Goal: Information Seeking & Learning: Check status

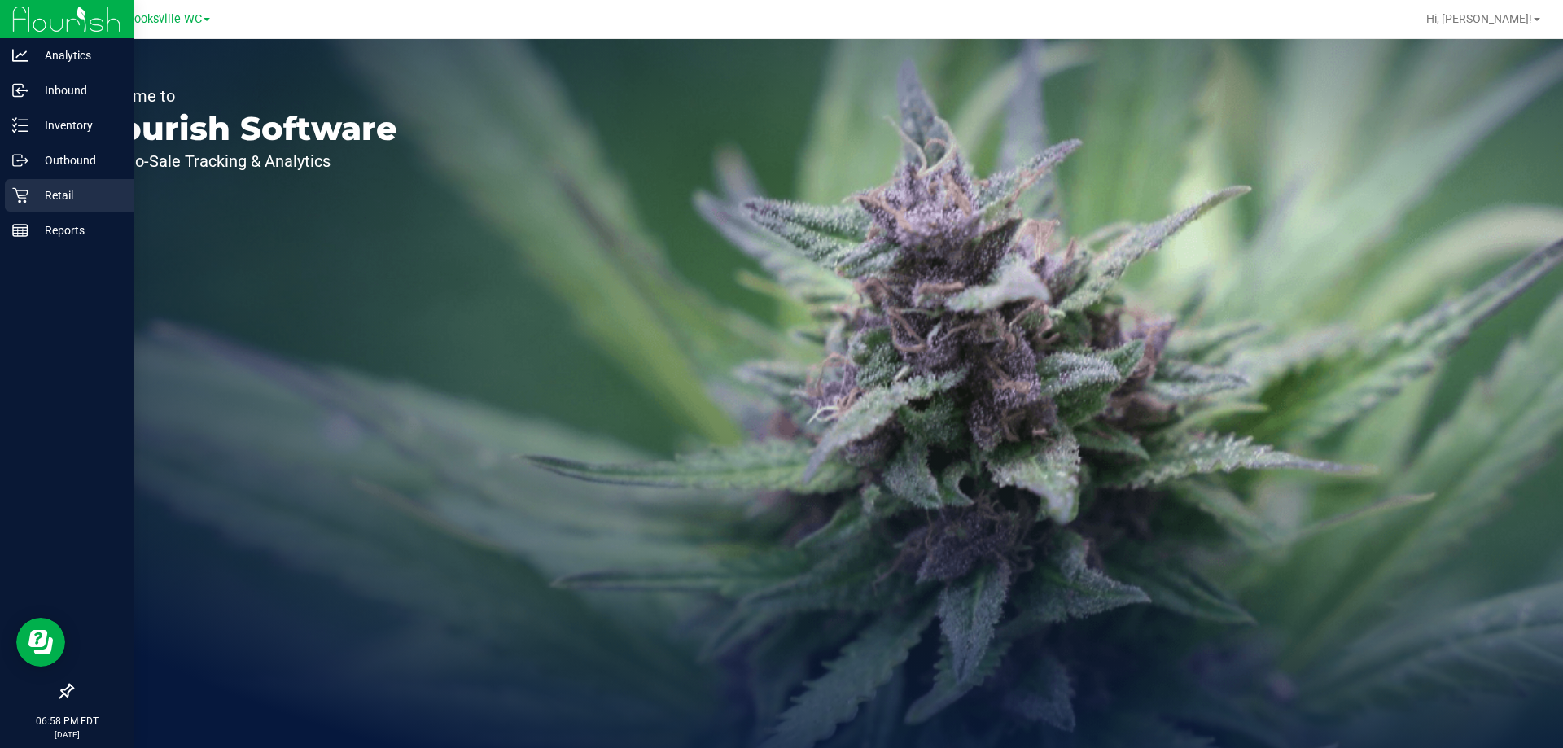
click at [45, 209] on div "Retail" at bounding box center [69, 195] width 129 height 33
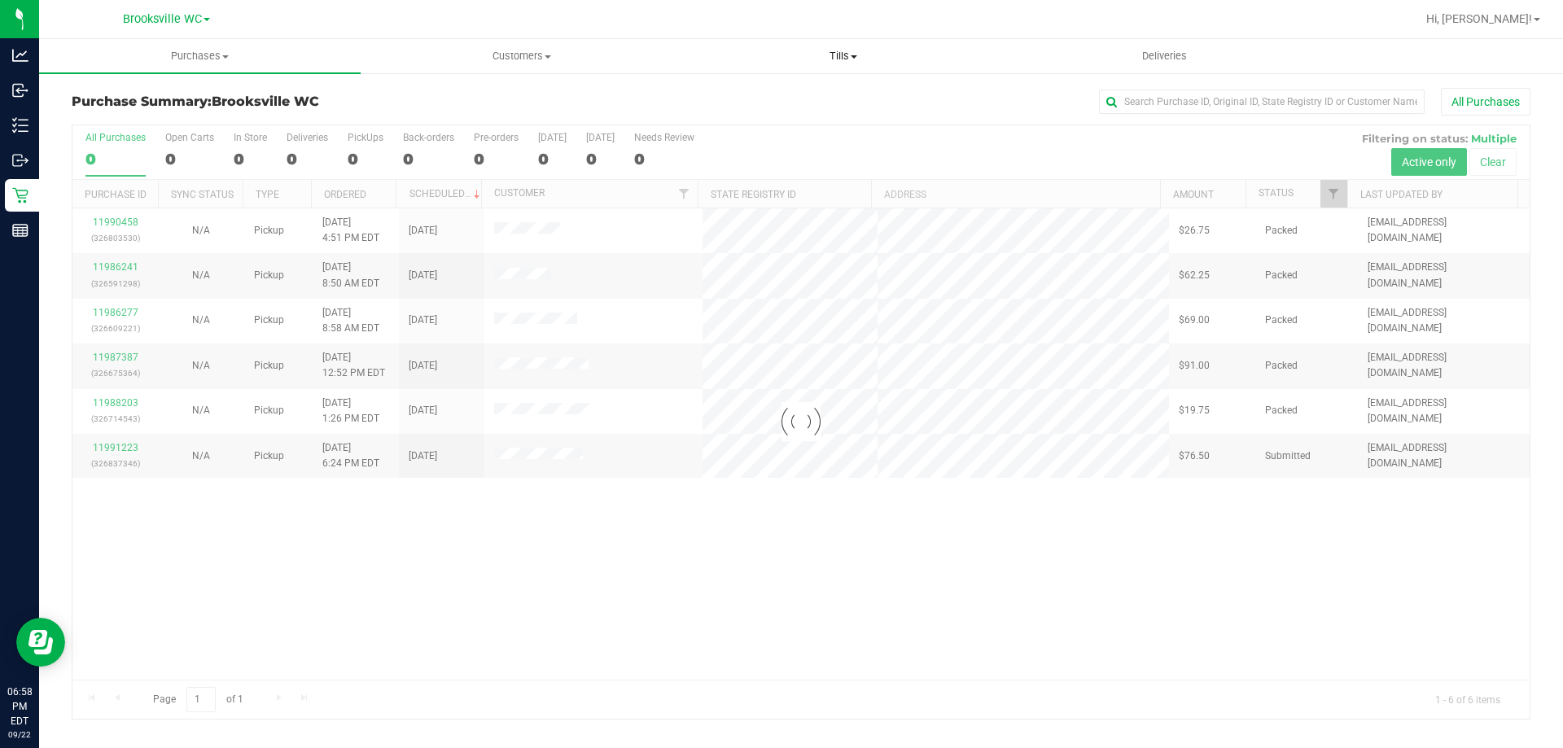
click at [846, 56] on span "Tills" at bounding box center [843, 56] width 320 height 15
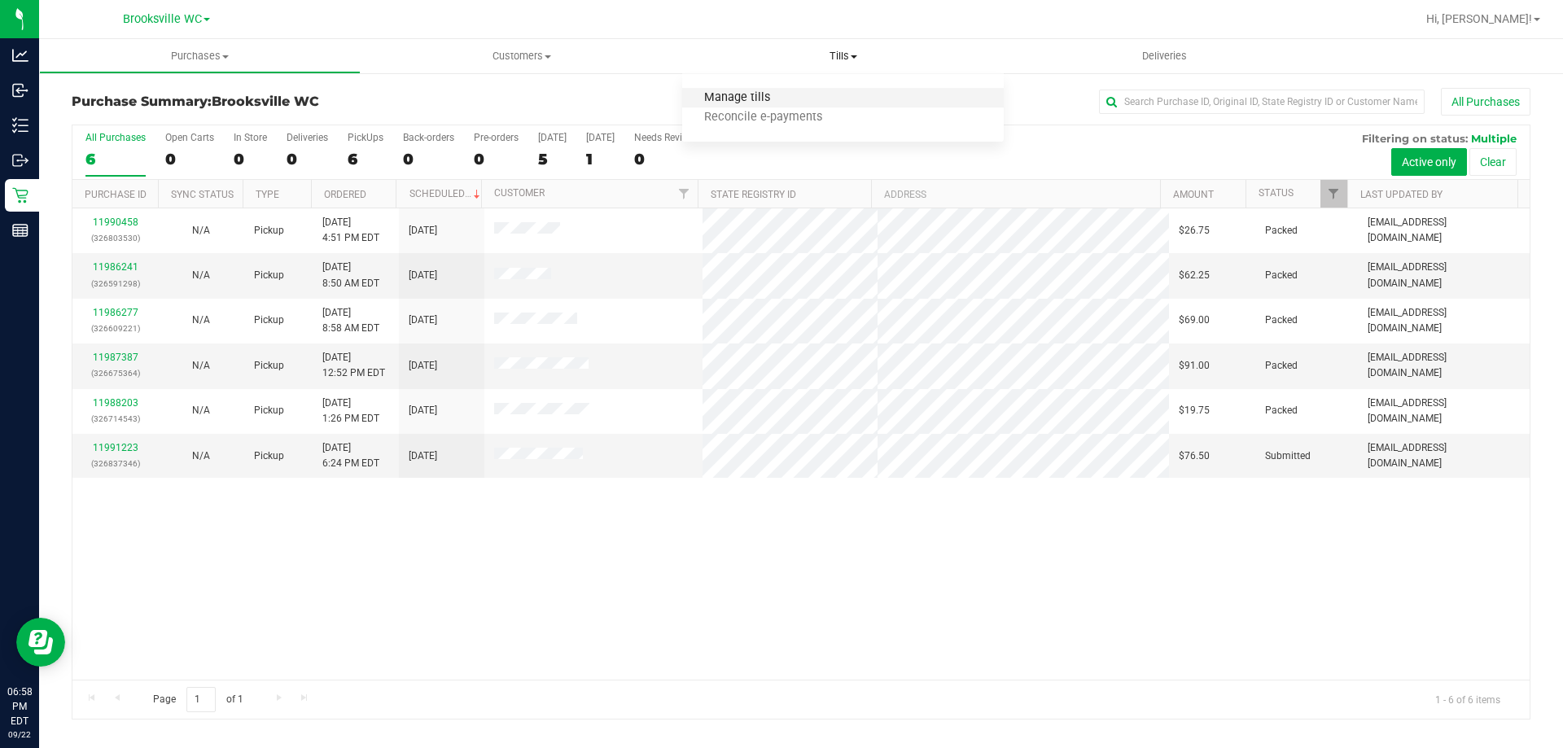
click at [749, 99] on span "Manage tills" at bounding box center [737, 98] width 110 height 14
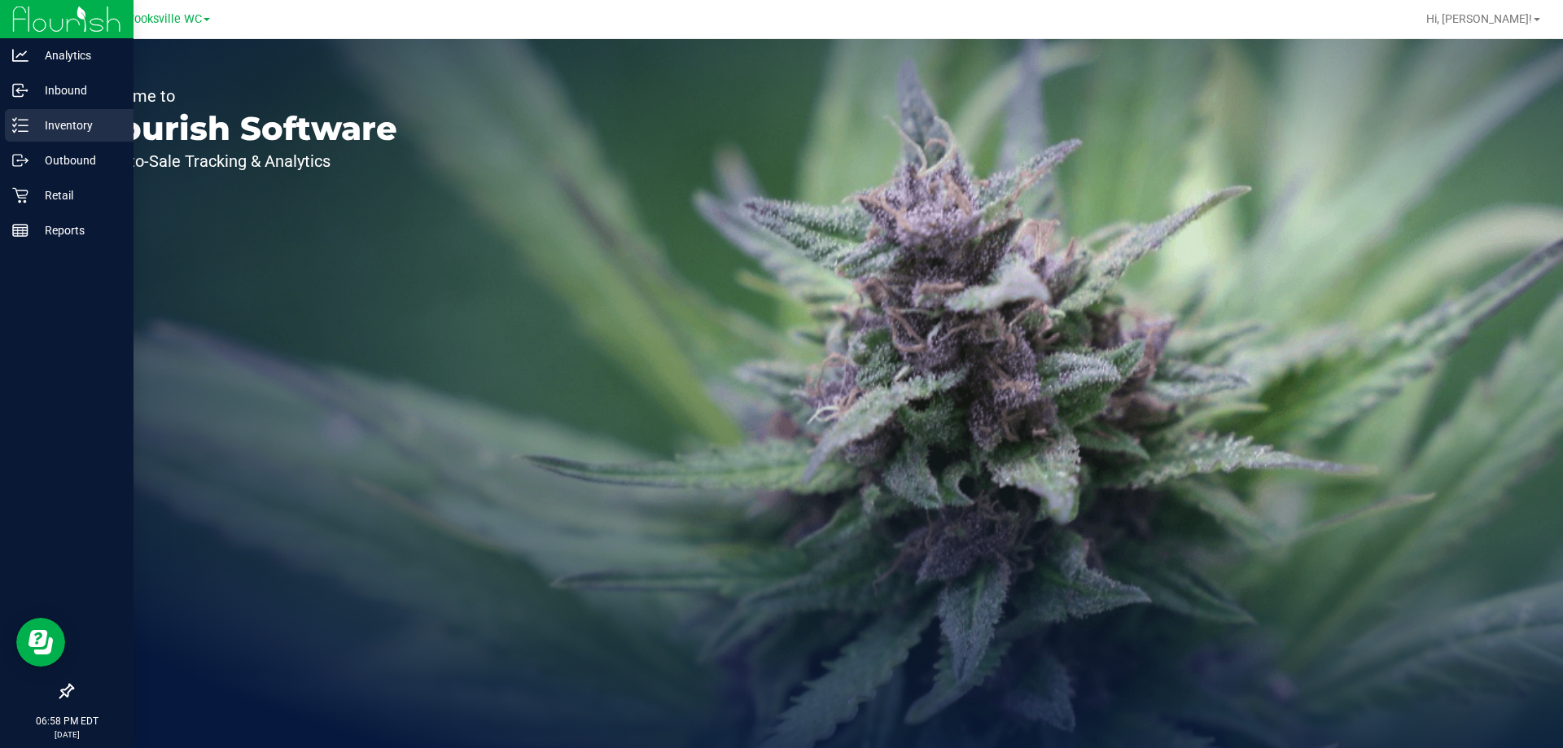
click at [10, 116] on div "Inventory" at bounding box center [69, 125] width 129 height 33
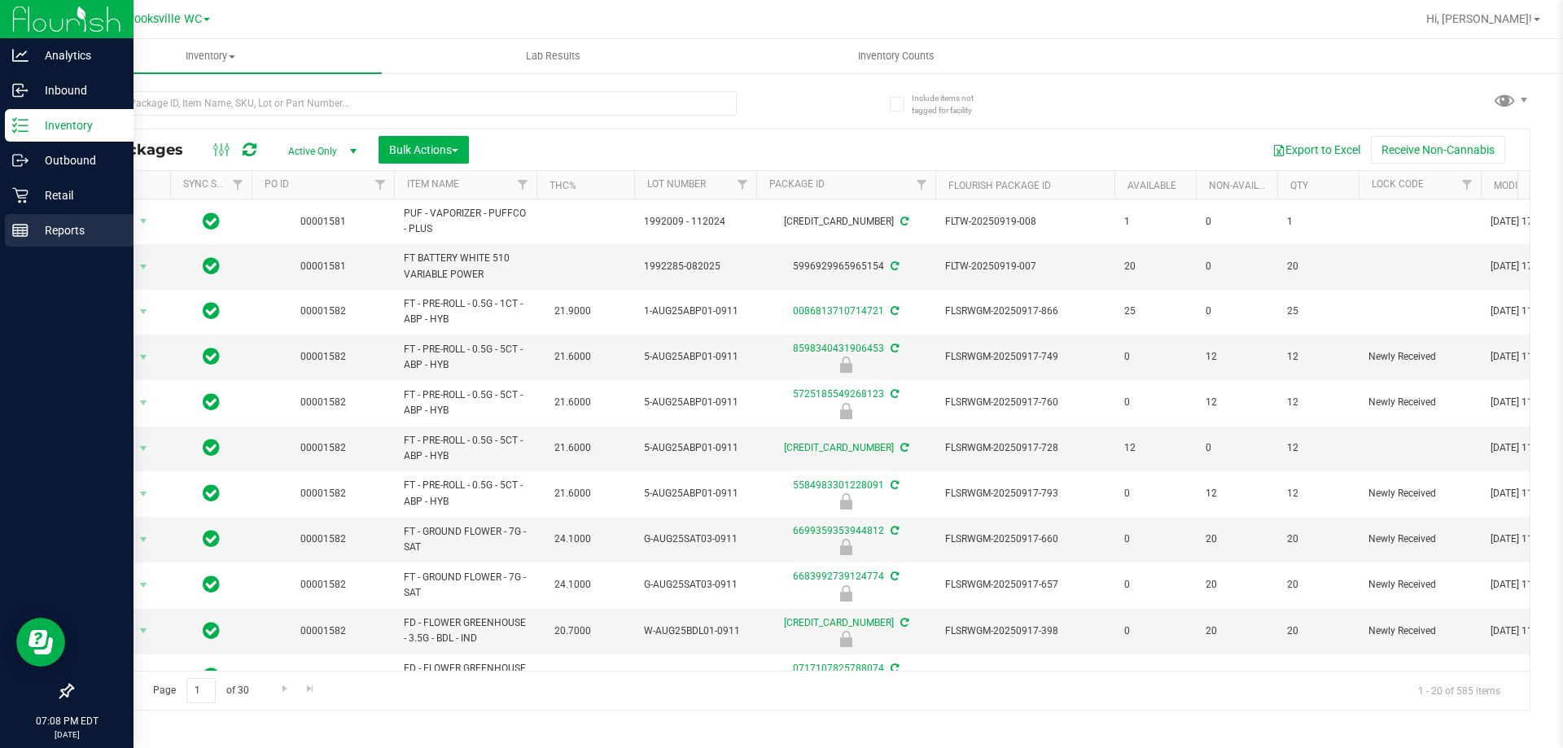
click at [30, 224] on p "Reports" at bounding box center [77, 231] width 98 height 20
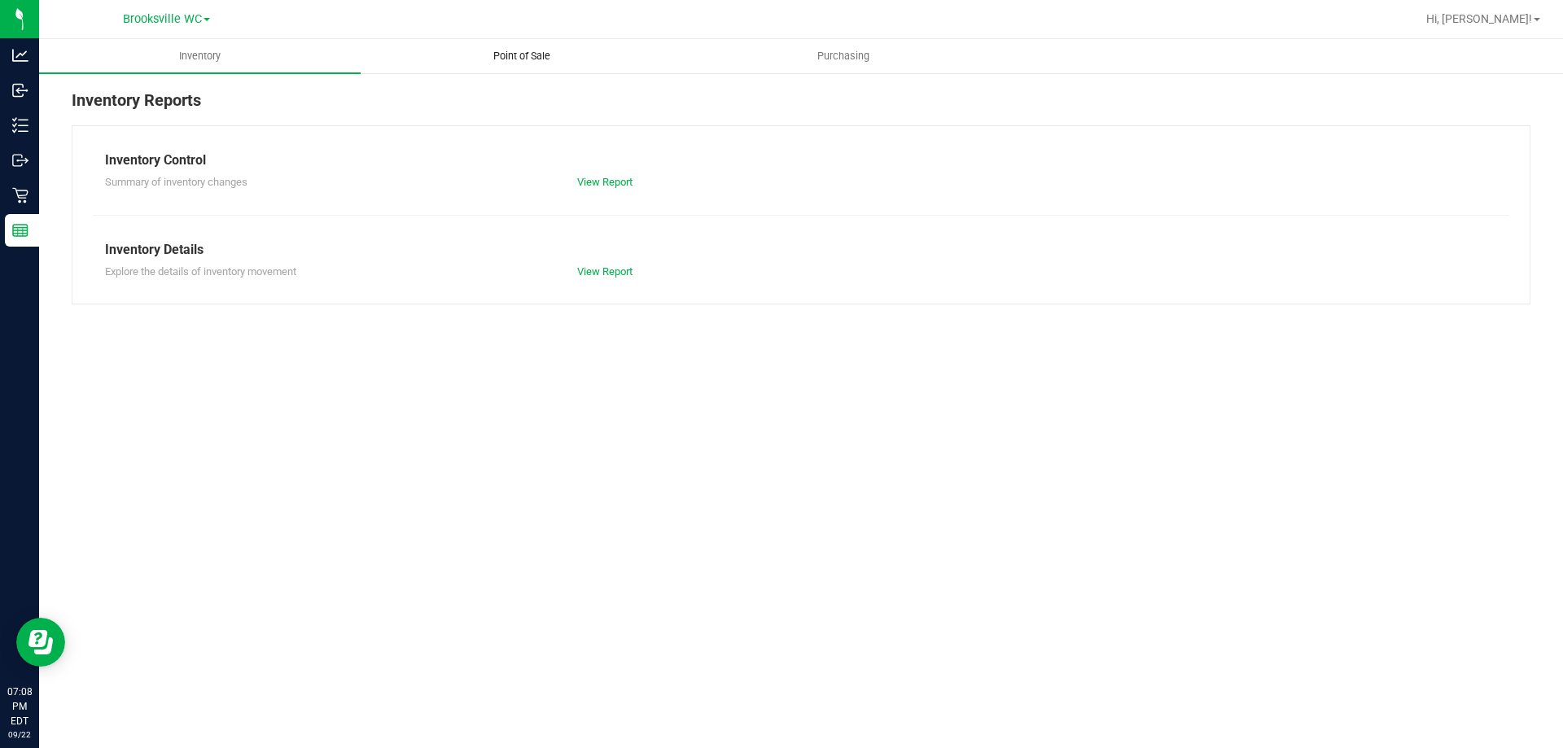
click at [515, 46] on uib-tab-heading "Point of Sale" at bounding box center [521, 56] width 320 height 33
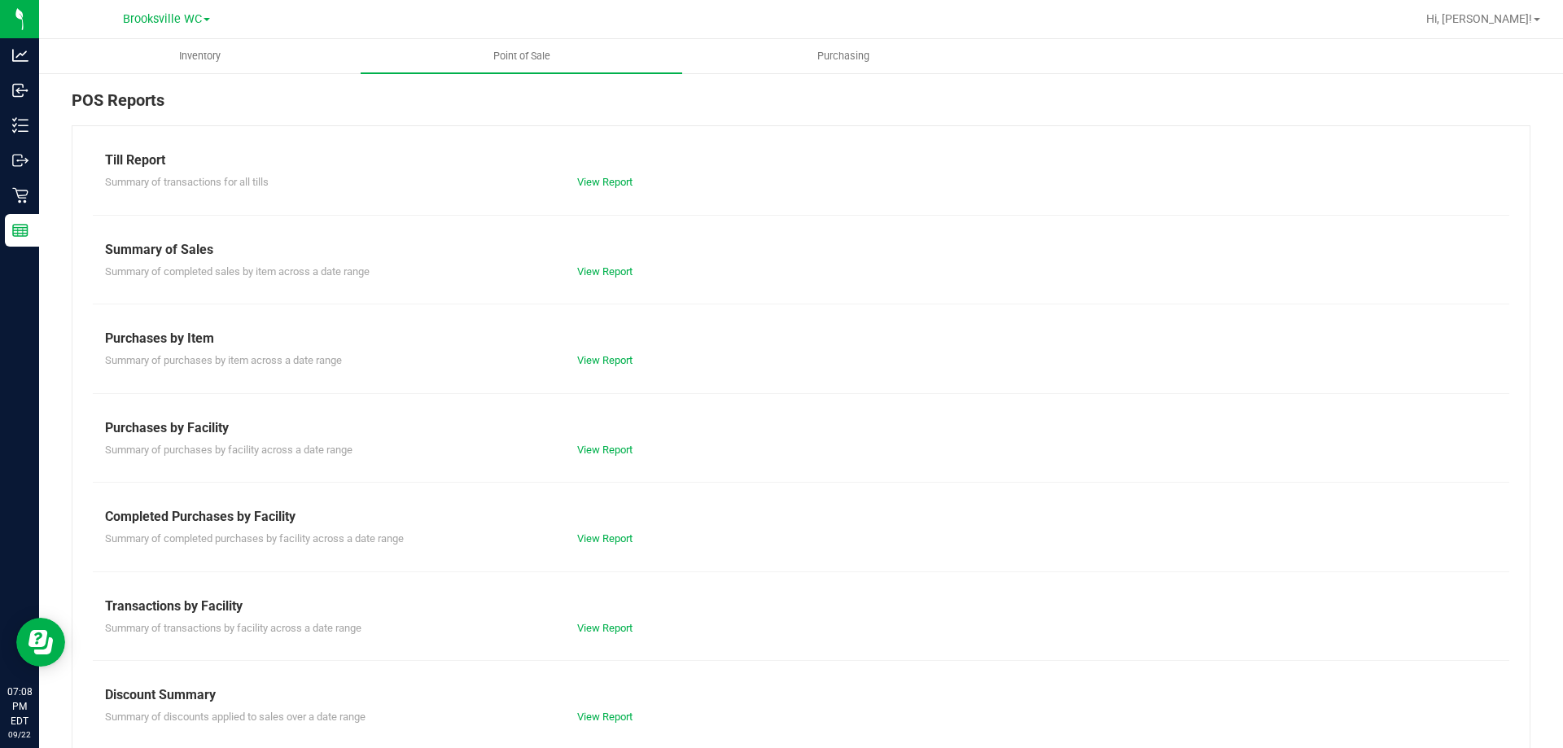
click at [615, 531] on div "View Report" at bounding box center [683, 539] width 236 height 16
click at [599, 525] on div "Completed Purchases by Facility" at bounding box center [801, 517] width 1392 height 20
click at [603, 531] on div "View Report" at bounding box center [683, 539] width 236 height 16
click at [599, 534] on link "View Report" at bounding box center [604, 538] width 55 height 12
